Goal: Navigation & Orientation: Find specific page/section

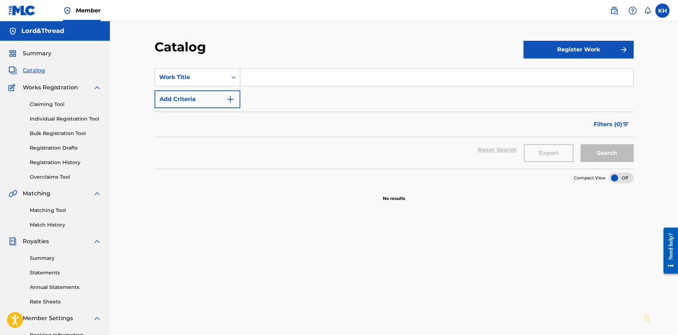
click at [66, 161] on link "Registration History" at bounding box center [66, 162] width 72 height 7
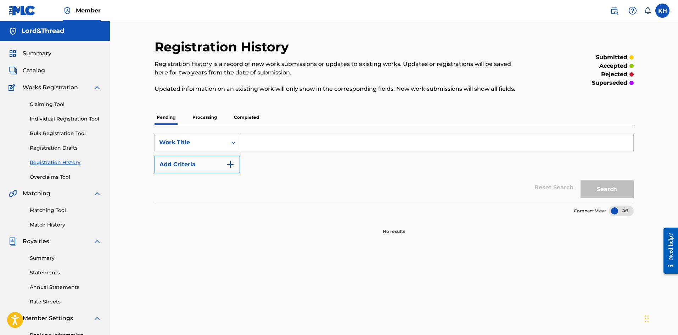
click at [36, 70] on span "Catalog" at bounding box center [34, 70] width 22 height 9
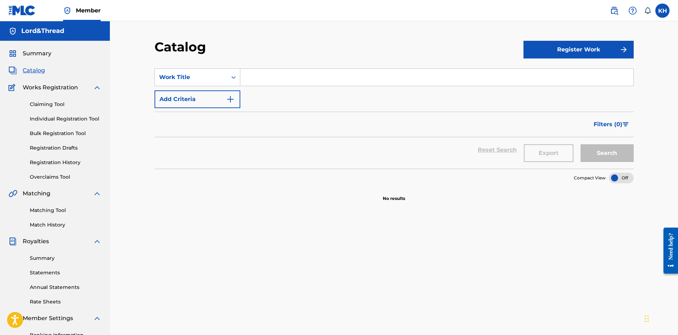
click at [25, 30] on h5 "Lord&Thread" at bounding box center [42, 31] width 43 height 8
click at [83, 8] on span "Member" at bounding box center [88, 10] width 25 height 8
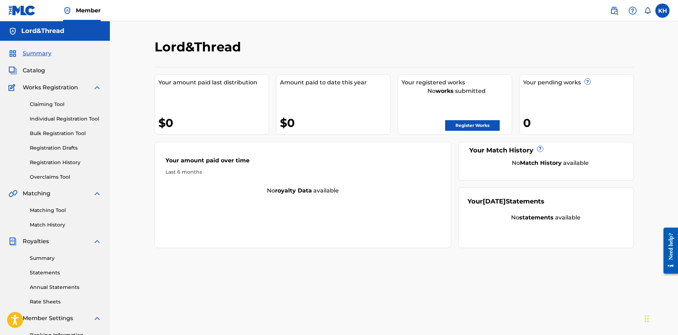
click at [660, 13] on label at bounding box center [662, 11] width 14 height 14
click at [662, 11] on input "KH Kevin Hernandez lordandthread@gmail.com Notification Preferences Profile Log…" at bounding box center [662, 11] width 0 height 0
click at [51, 165] on link "Registration History" at bounding box center [66, 162] width 72 height 7
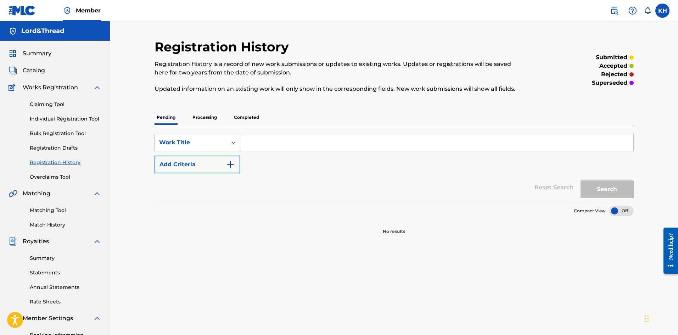
click at [51, 149] on link "Registration Drafts" at bounding box center [66, 147] width 72 height 7
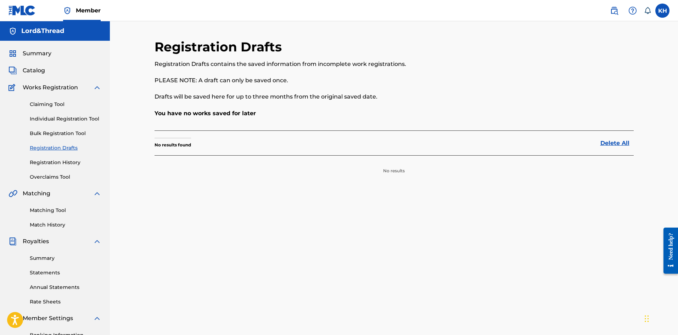
click at [53, 135] on link "Bulk Registration Tool" at bounding box center [66, 133] width 72 height 7
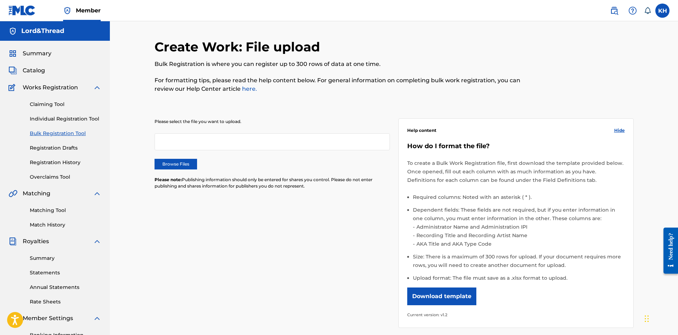
click at [55, 118] on link "Individual Registration Tool" at bounding box center [66, 118] width 72 height 7
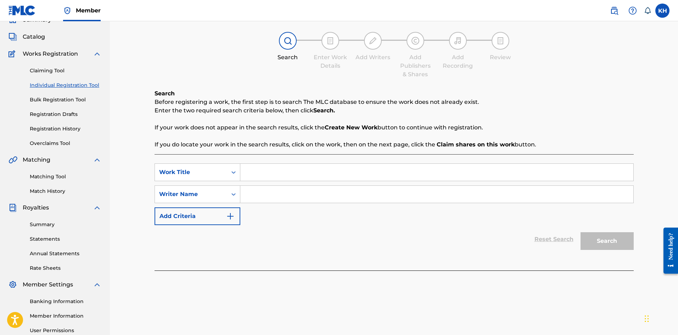
scroll to position [35, 0]
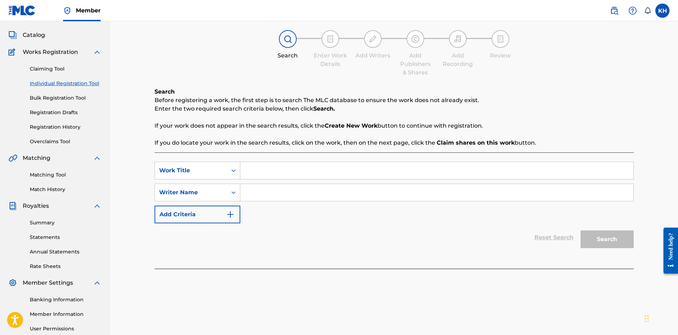
click at [45, 221] on link "Summary" at bounding box center [66, 222] width 72 height 7
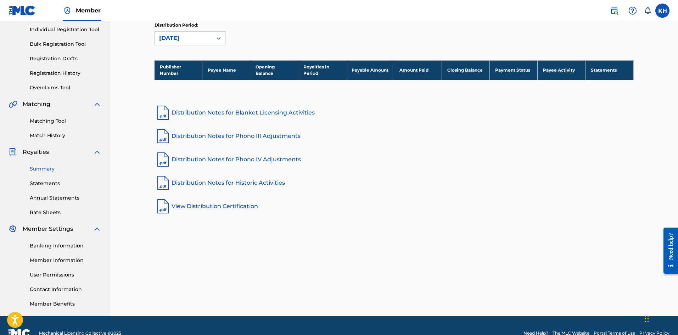
scroll to position [105, 0]
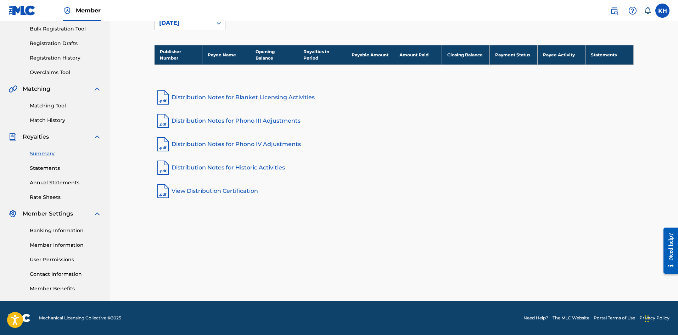
click at [54, 285] on link "Member Benefits" at bounding box center [66, 288] width 72 height 7
